Goal: Feedback & Contribution: Leave review/rating

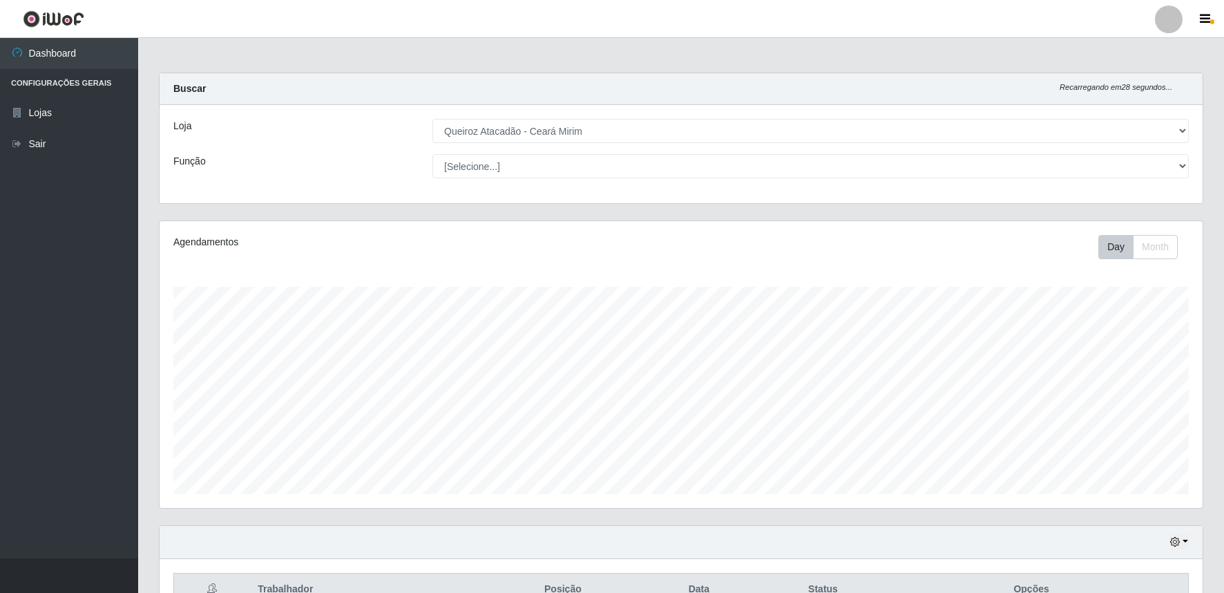
select select "465"
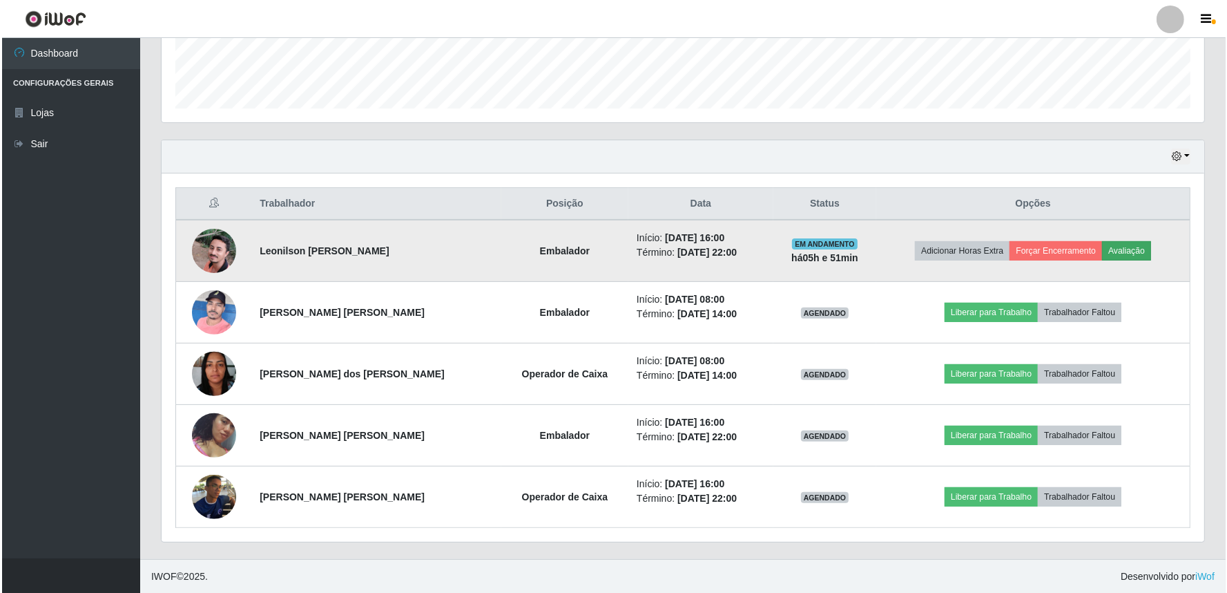
scroll to position [286, 1043]
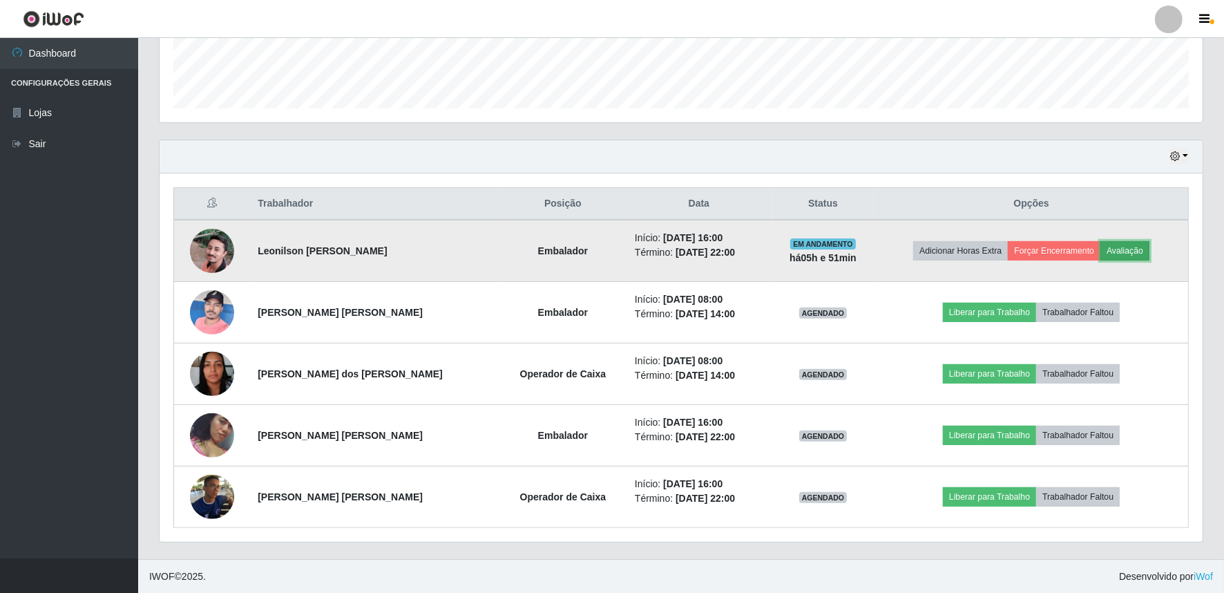
click at [1137, 250] on button "Avaliação" at bounding box center [1124, 250] width 49 height 19
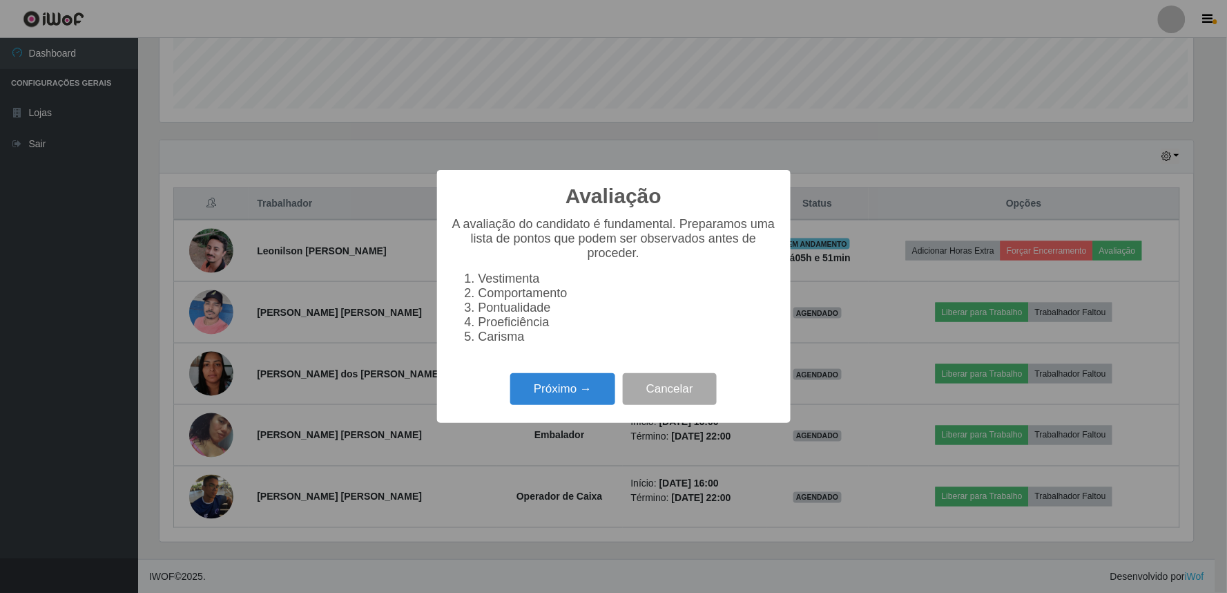
scroll to position [286, 1034]
click at [586, 399] on button "Próximo →" at bounding box center [562, 389] width 105 height 32
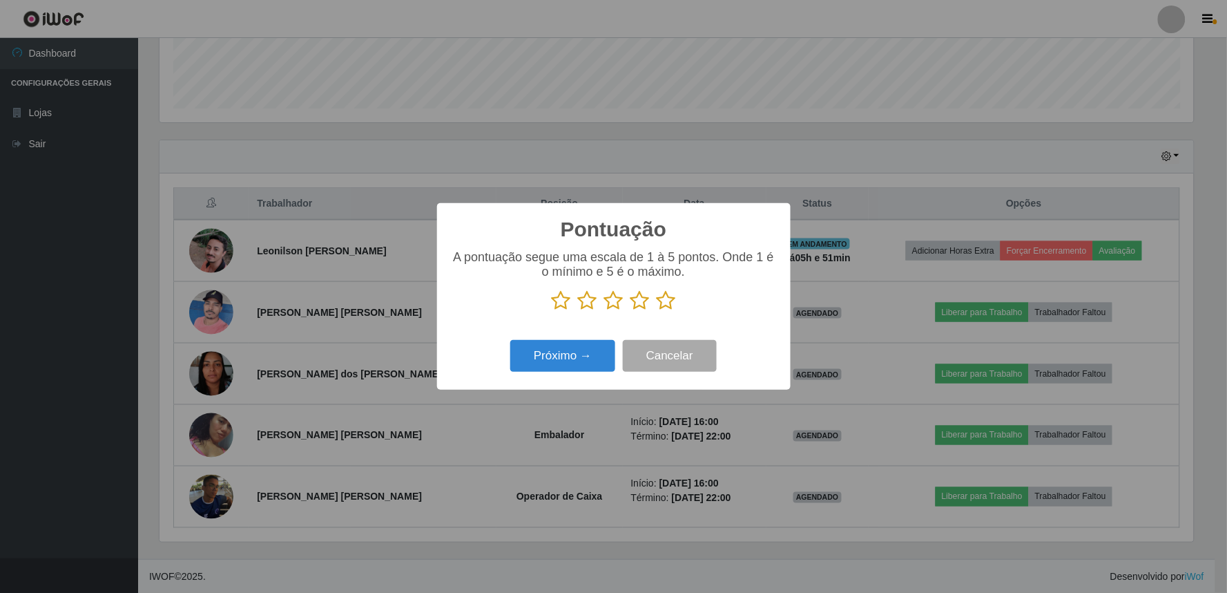
scroll to position [690373, 689625]
click at [640, 304] on icon at bounding box center [640, 300] width 19 height 21
click at [631, 311] on input "radio" at bounding box center [631, 311] width 0 height 0
click at [597, 361] on button "Próximo →" at bounding box center [562, 356] width 105 height 32
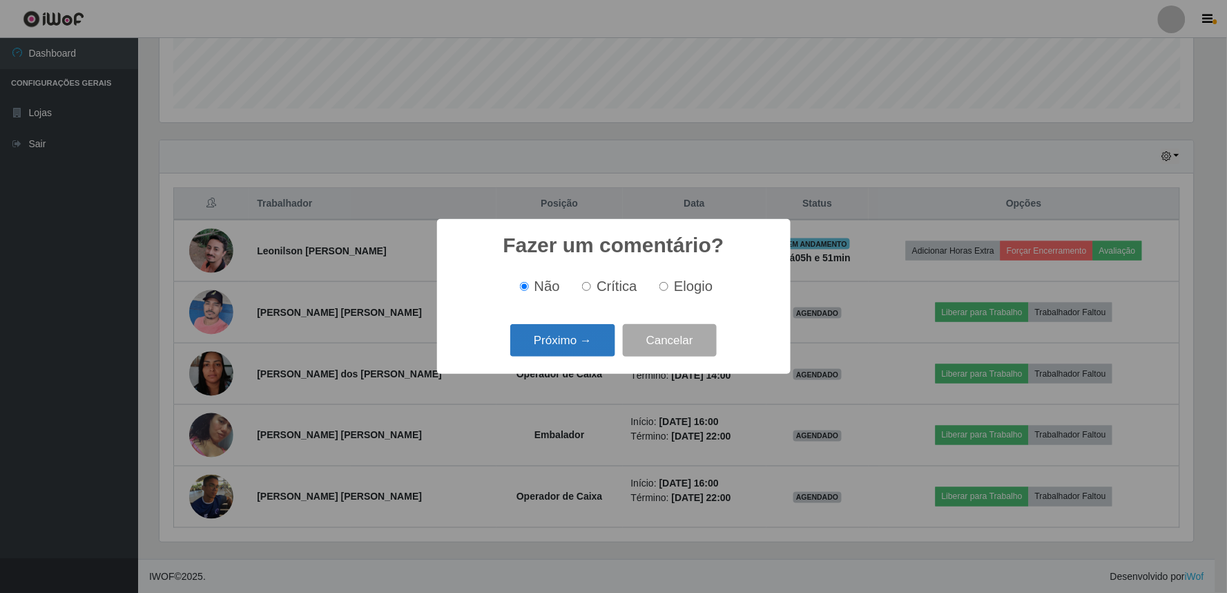
click at [596, 340] on button "Próximo →" at bounding box center [562, 340] width 105 height 32
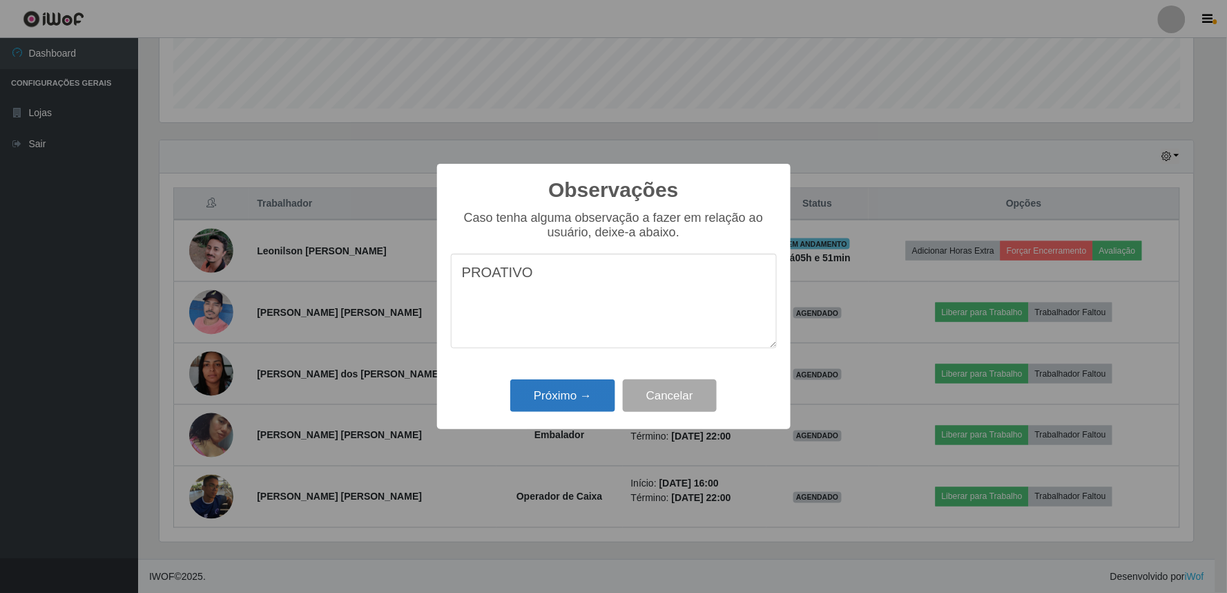
type textarea "PROATIVO"
click at [553, 403] on button "Próximo →" at bounding box center [562, 395] width 105 height 32
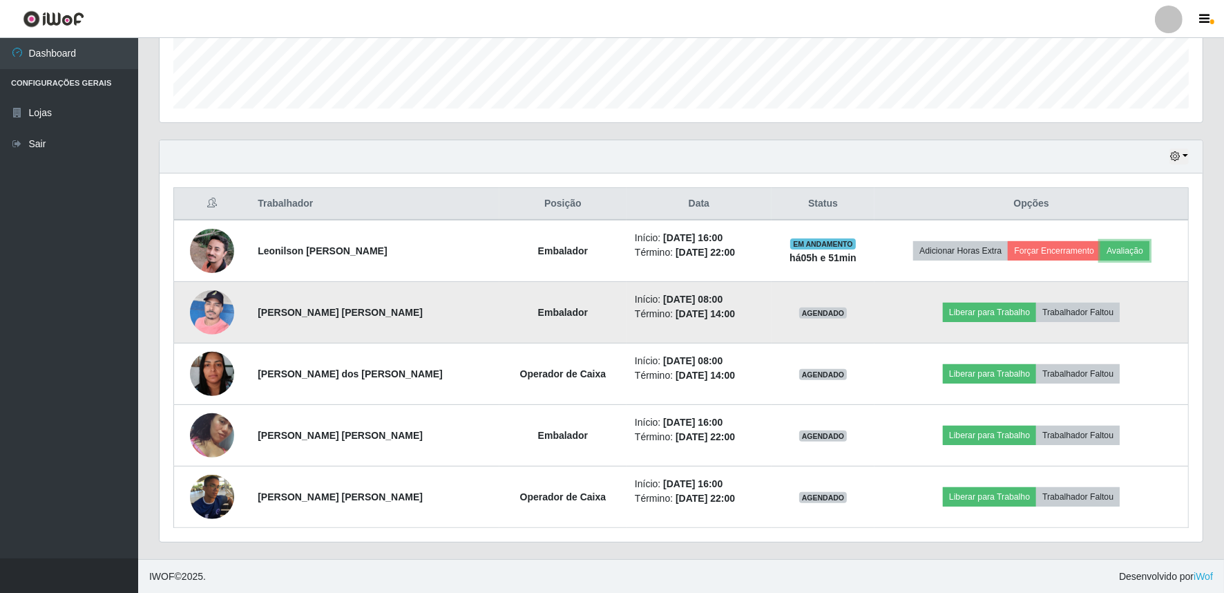
scroll to position [286, 1043]
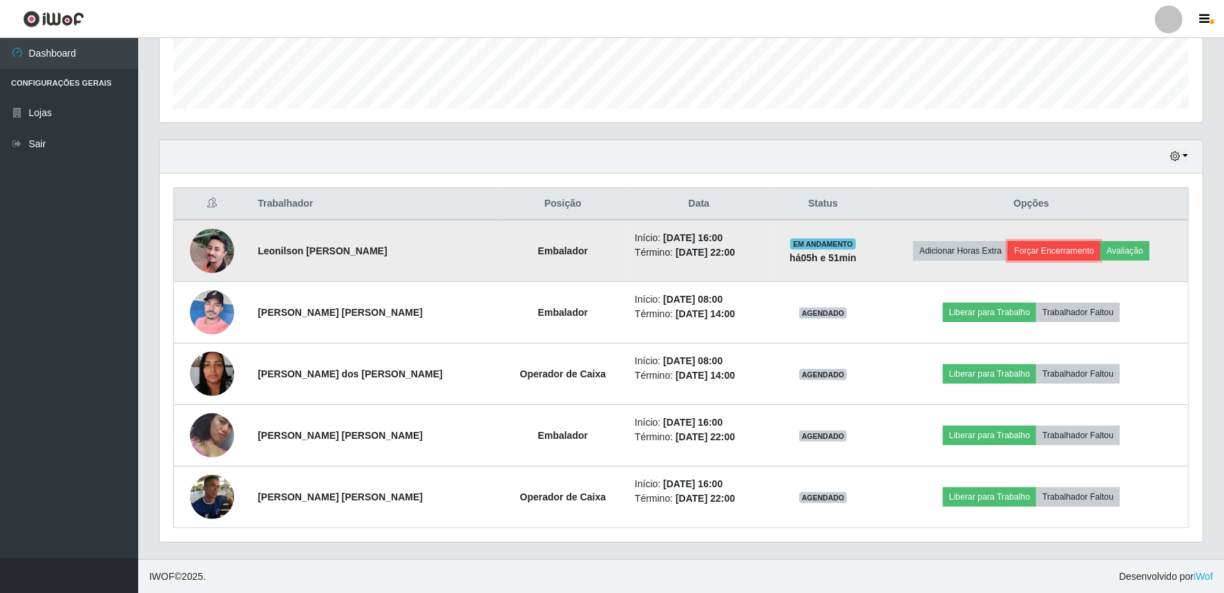
click at [1050, 247] on button "Forçar Encerramento" at bounding box center [1054, 250] width 93 height 19
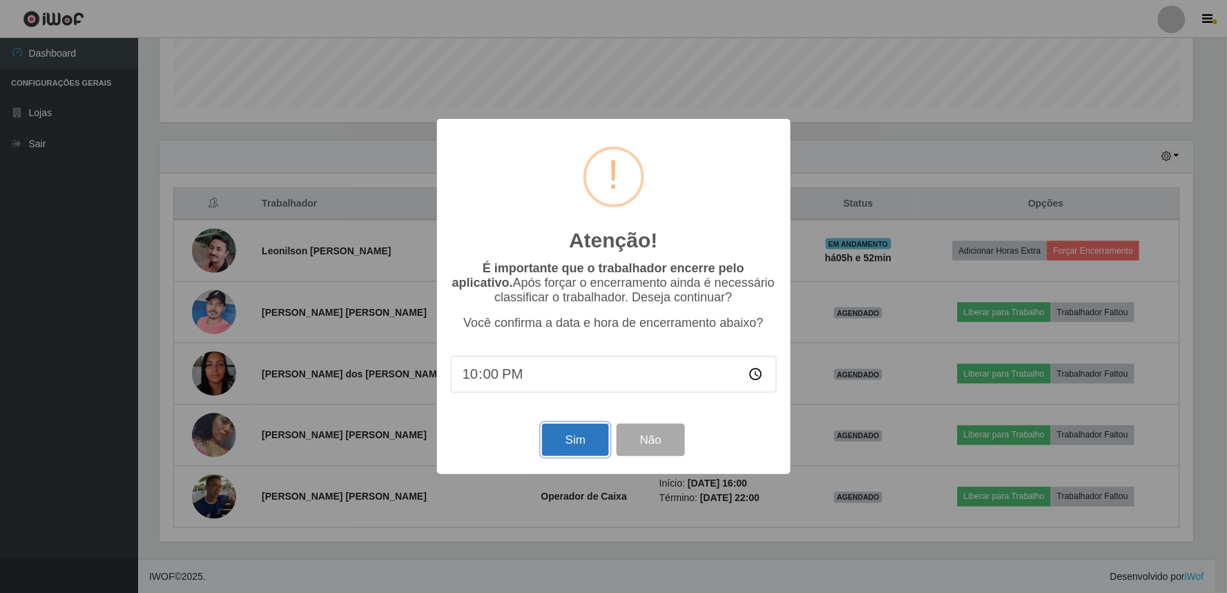
click at [571, 439] on button "Sim" at bounding box center [575, 439] width 67 height 32
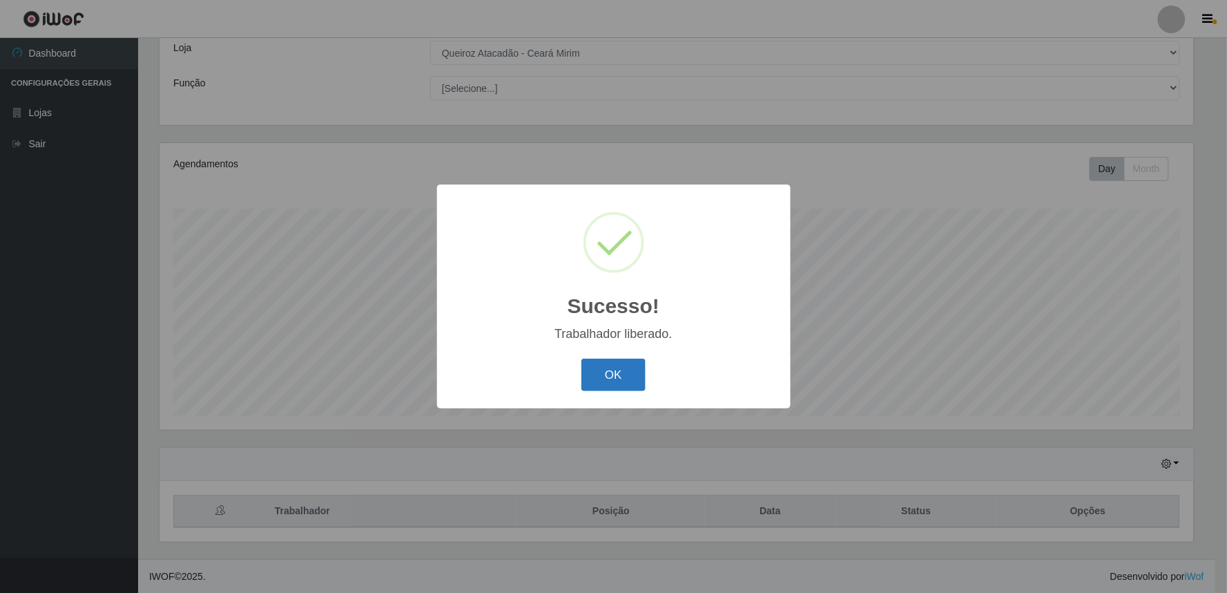
click at [603, 378] on button "OK" at bounding box center [614, 374] width 64 height 32
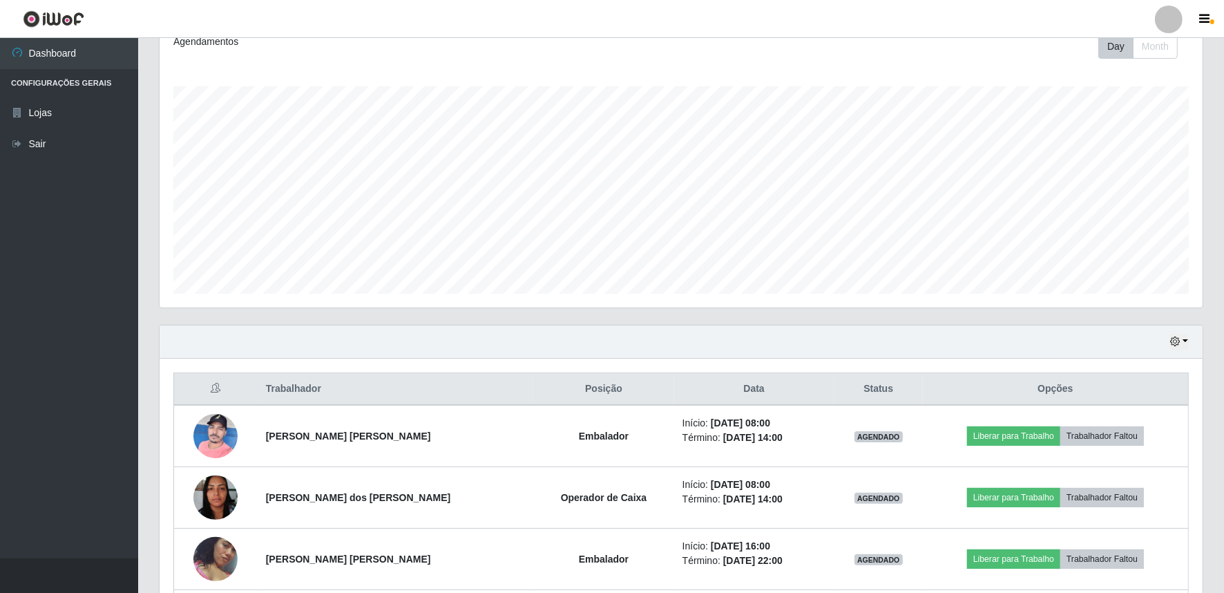
scroll to position [283, 0]
